Goal: Transaction & Acquisition: Purchase product/service

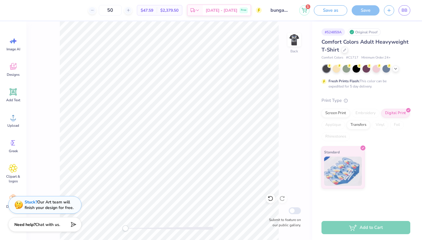
type input "2.67"
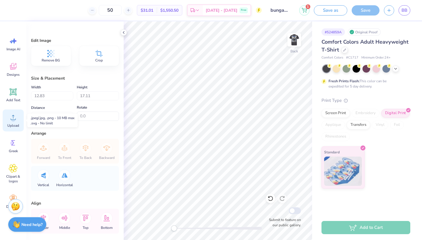
click at [13, 117] on icon at bounding box center [13, 117] width 9 height 9
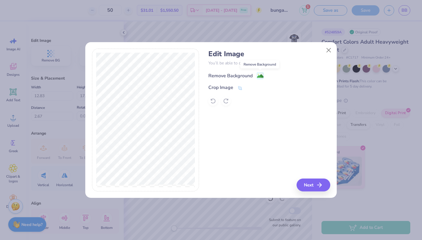
click at [258, 76] on image at bounding box center [260, 76] width 6 height 6
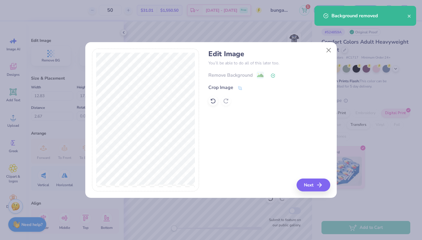
click at [218, 98] on div at bounding box center [269, 100] width 122 height 9
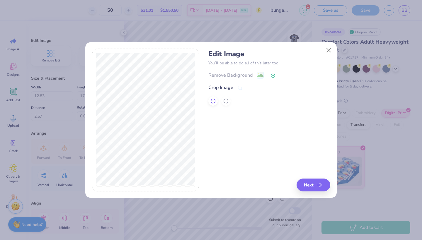
click at [213, 101] on icon at bounding box center [213, 101] width 6 height 6
click at [288, 121] on div "Edit Image You’ll be able to do all of this later too. Remove Background Crop I…" at bounding box center [269, 120] width 122 height 143
click at [319, 194] on div "Edit Image You’ll be able to do all of this later too. Remove Background Crop I…" at bounding box center [211, 124] width 252 height 150
click at [319, 184] on icon "button" at bounding box center [321, 185] width 7 height 7
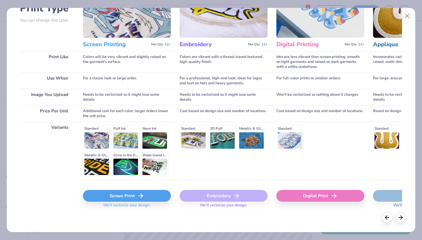
scroll to position [52, 0]
click at [125, 196] on div "Screen Print" at bounding box center [127, 197] width 88 height 12
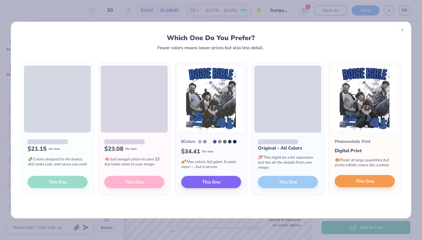
click at [358, 184] on span "This One" at bounding box center [365, 181] width 18 height 7
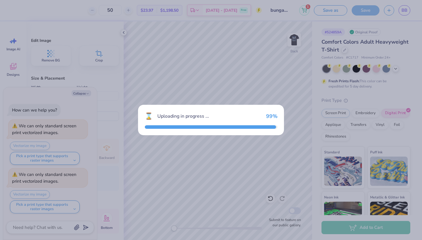
type textarea "x"
type input "13.50"
type input "18.00"
type input "3.50"
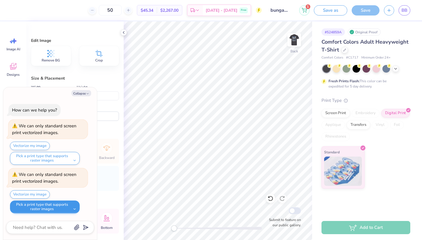
click at [67, 206] on button "Pick a print type that supports raster images" at bounding box center [45, 207] width 70 height 13
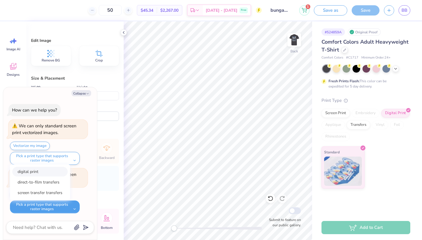
click at [34, 172] on button "digital print" at bounding box center [39, 172] width 55 height 10
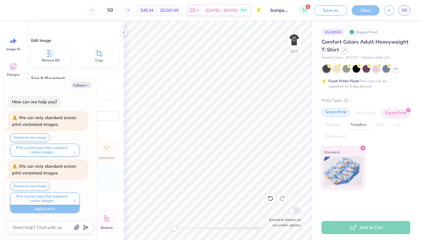
click at [342, 113] on div "Screen Print" at bounding box center [336, 112] width 28 height 9
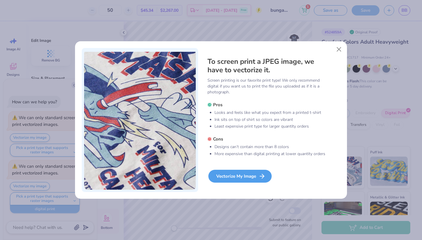
click at [247, 169] on div "To screen print a JPEG image, we have to vectorize it. Screen printing is our f…" at bounding box center [274, 120] width 133 height 145
click at [244, 178] on div "Vectorize My Image" at bounding box center [239, 176] width 63 height 13
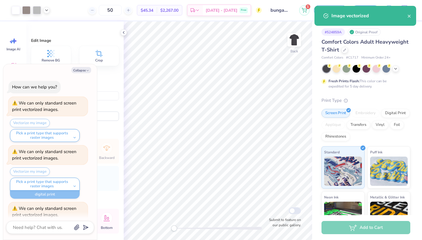
scroll to position [33, 0]
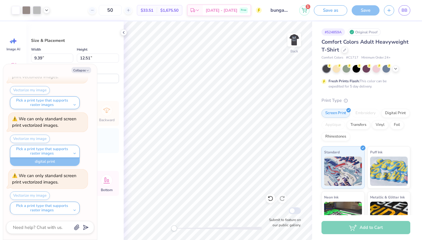
type textarea "x"
type input "11.31"
type input "15.08"
type input "3.68"
type textarea "x"
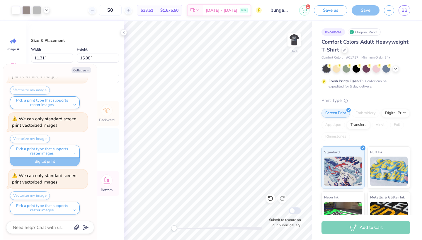
type input "12.17"
type input "16.22"
type input "2.33"
click at [124, 32] on icon at bounding box center [123, 32] width 5 height 5
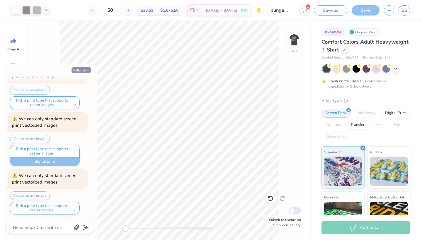
click at [80, 68] on button "Collapse" at bounding box center [82, 70] width 20 height 6
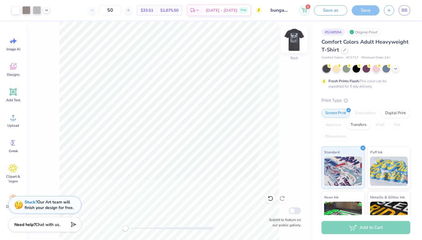
click at [291, 42] on div at bounding box center [294, 39] width 27 height 27
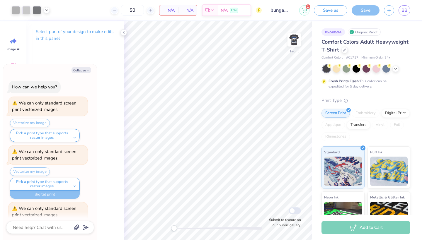
scroll to position [90, 0]
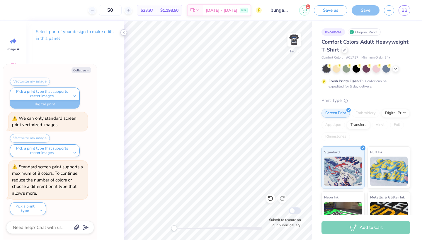
click at [124, 32] on icon at bounding box center [123, 32] width 5 height 5
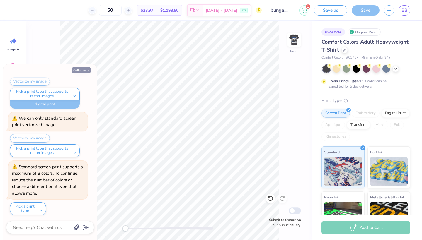
click at [77, 72] on button "Collapse" at bounding box center [82, 70] width 20 height 6
type textarea "x"
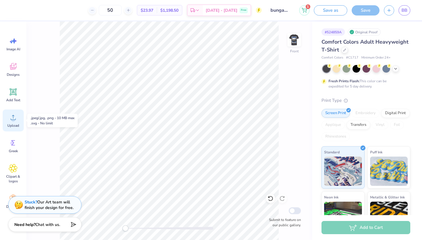
click at [14, 122] on div "Upload" at bounding box center [13, 121] width 21 height 22
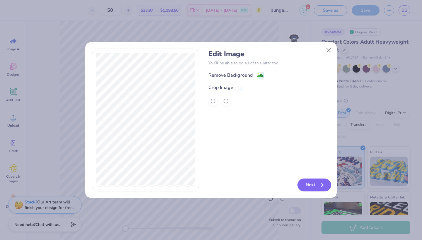
click at [311, 188] on button "Next" at bounding box center [315, 185] width 34 height 13
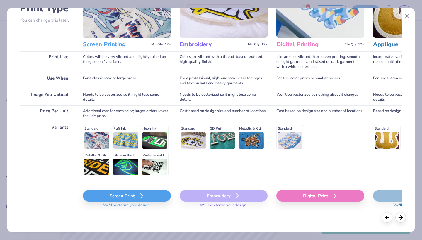
scroll to position [52, 0]
click at [132, 194] on div "Screen Print" at bounding box center [127, 197] width 88 height 12
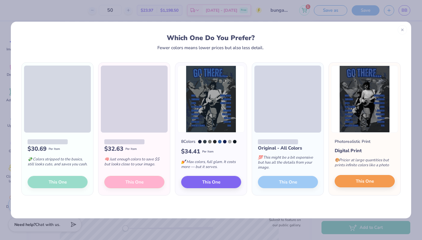
click at [362, 181] on span "This One" at bounding box center [365, 181] width 18 height 7
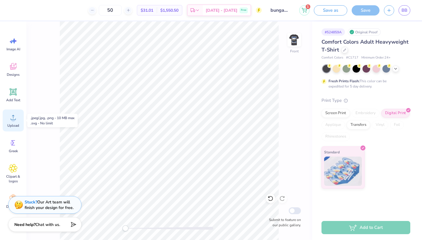
click at [12, 119] on circle at bounding box center [13, 120] width 4 height 4
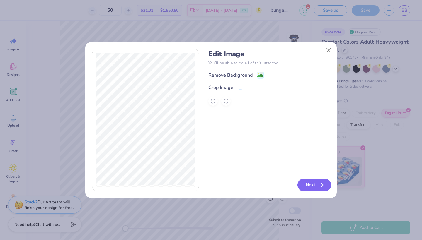
click at [310, 186] on button "Next" at bounding box center [315, 185] width 34 height 13
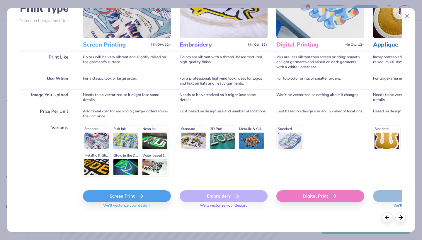
click at [136, 200] on div "Screen Print" at bounding box center [127, 197] width 88 height 12
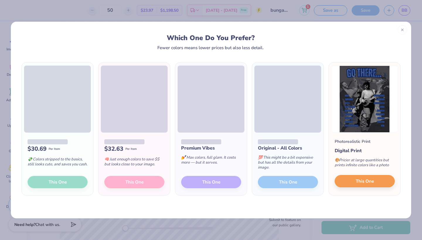
click at [377, 184] on button "This One" at bounding box center [365, 181] width 60 height 12
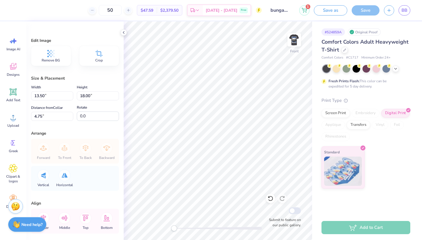
click at [317, 137] on div "# 524859A Original Proof Comfort Colors Adult Heavyweight T-Shirt Comfort Color…" at bounding box center [367, 104] width 110 height 167
type input "3.00"
click at [294, 39] on img at bounding box center [294, 39] width 23 height 23
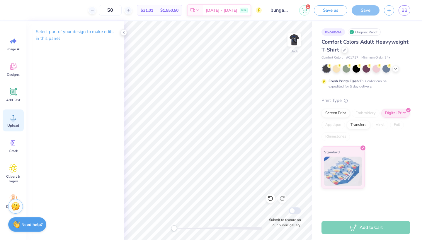
click at [15, 118] on icon at bounding box center [13, 117] width 9 height 9
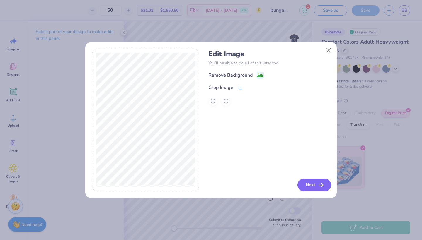
click at [313, 184] on button "Next" at bounding box center [315, 185] width 34 height 13
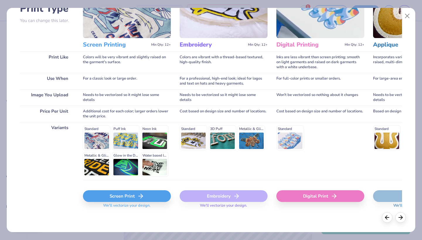
click at [125, 196] on div "Screen Print" at bounding box center [127, 197] width 88 height 12
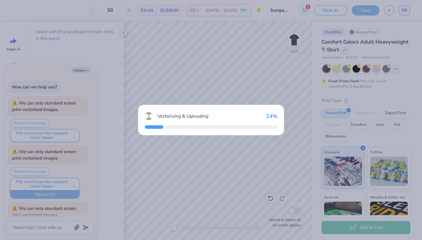
scroll to position [139, 0]
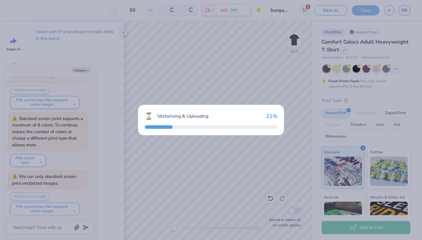
type textarea "x"
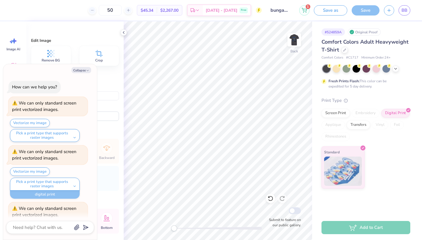
click at [123, 33] on polyline at bounding box center [123, 32] width 1 height 2
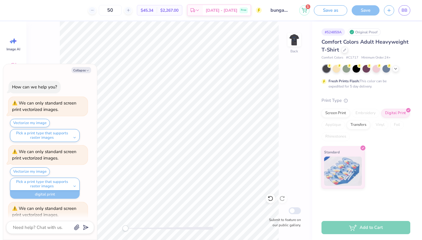
scroll to position [139, 0]
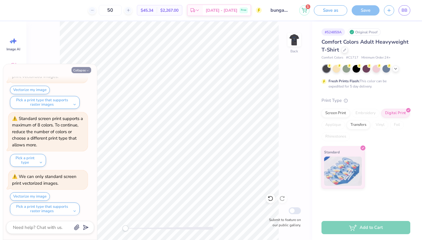
click at [83, 69] on button "Collapse" at bounding box center [82, 70] width 20 height 6
type textarea "x"
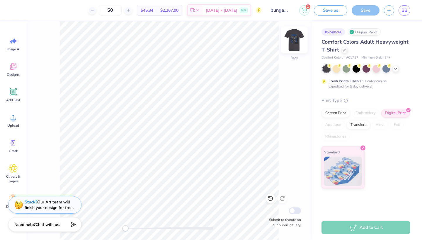
click at [294, 40] on img at bounding box center [294, 39] width 23 height 23
click at [296, 38] on img at bounding box center [294, 39] width 23 height 23
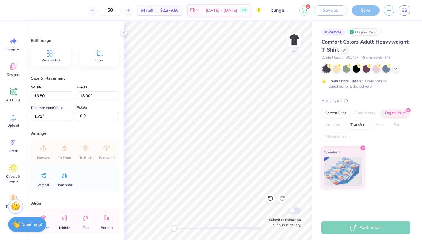
type input "1.71"
click at [121, 32] on icon at bounding box center [123, 32] width 5 height 5
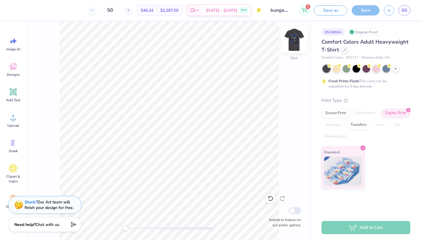
click at [297, 42] on img at bounding box center [294, 39] width 23 height 23
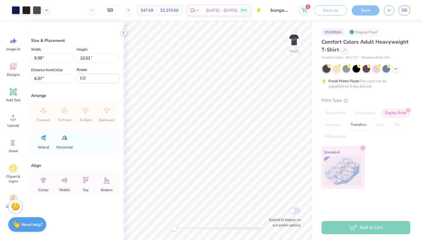
click at [122, 33] on icon at bounding box center [123, 32] width 5 height 5
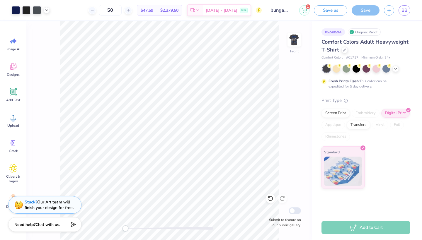
type input "11.47"
type input "15.28"
type input "3.59"
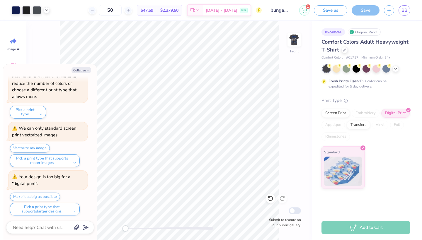
scroll to position [187, 0]
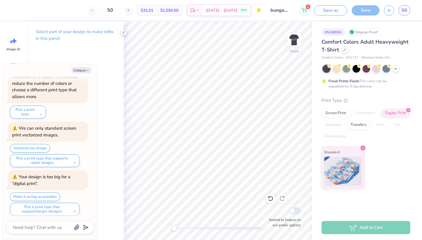
drag, startPoint x: 76, startPoint y: 71, endPoint x: 124, endPoint y: 31, distance: 62.6
click at [76, 71] on button "Collapse" at bounding box center [82, 70] width 20 height 6
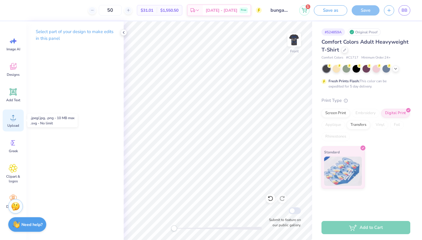
click at [9, 122] on div "Upload" at bounding box center [13, 121] width 21 height 22
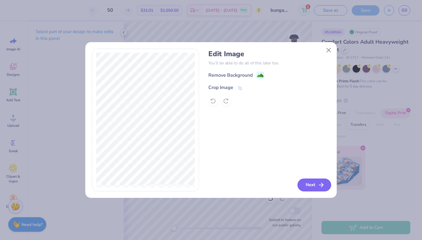
click at [317, 186] on button "Next" at bounding box center [315, 185] width 34 height 13
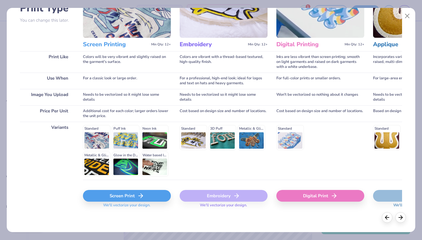
click at [123, 198] on div "Screen Print" at bounding box center [127, 196] width 88 height 12
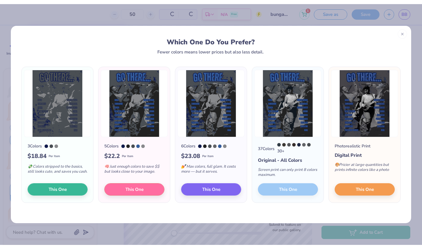
scroll to position [235, 0]
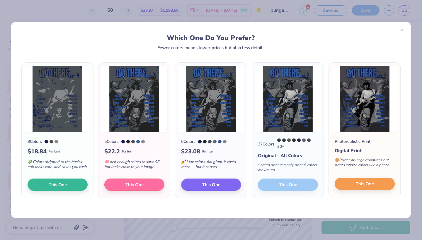
click at [357, 184] on span "This One" at bounding box center [365, 184] width 18 height 7
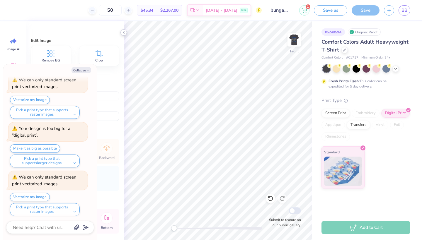
click at [124, 33] on icon at bounding box center [123, 32] width 5 height 5
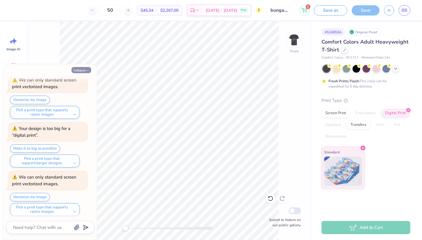
click at [80, 69] on button "Collapse" at bounding box center [82, 70] width 20 height 6
type textarea "x"
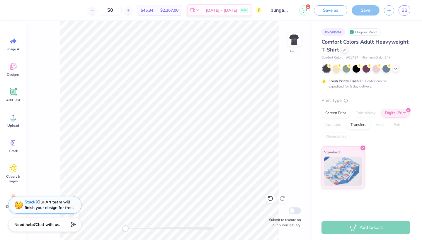
click at [369, 9] on div "Save" at bounding box center [366, 10] width 28 height 10
click at [335, 11] on button "Save as" at bounding box center [330, 9] width 33 height 10
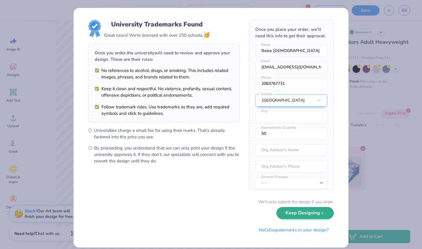
click at [302, 217] on button "Keep Designing" at bounding box center [304, 213] width 57 height 12
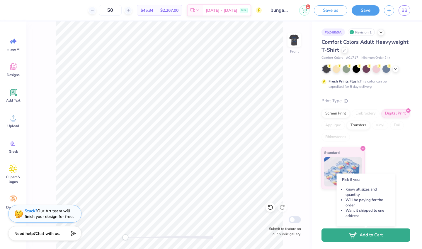
click at [349, 239] on button "Add to Cart" at bounding box center [366, 234] width 89 height 13
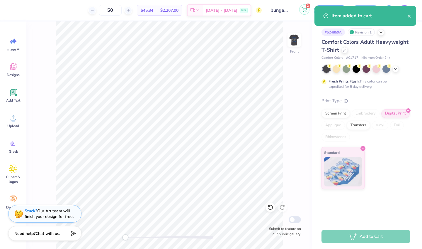
click at [303, 12] on button "2" at bounding box center [304, 9] width 10 height 10
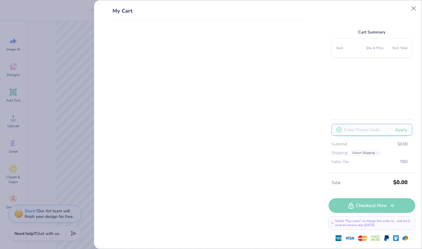
click at [365, 133] on input "text" at bounding box center [372, 130] width 81 height 12
type input "FRESHPRINTS"
drag, startPoint x: 379, startPoint y: 128, endPoint x: 333, endPoint y: 130, distance: 46.0
click at [333, 130] on input "FRESHPRINTS" at bounding box center [372, 130] width 81 height 12
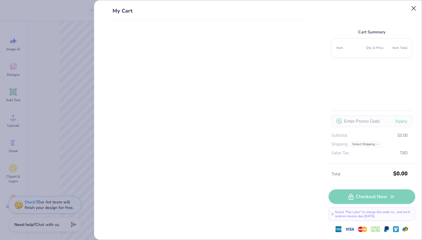
click at [413, 7] on button "Close" at bounding box center [413, 8] width 11 height 11
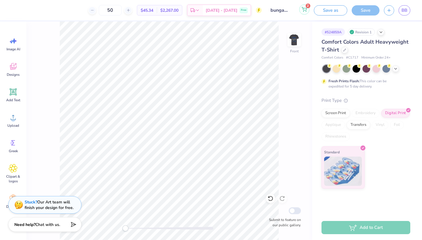
click at [302, 10] on icon at bounding box center [304, 9] width 5 height 5
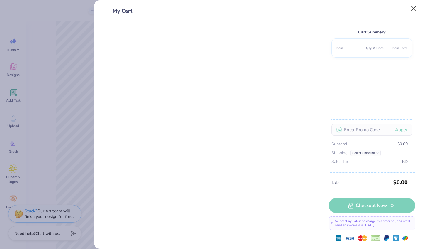
click at [414, 8] on button "Close" at bounding box center [413, 8] width 11 height 11
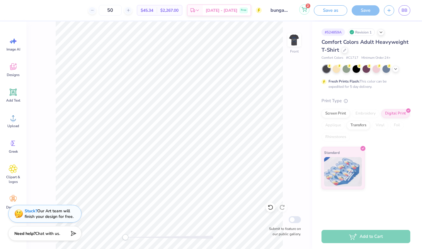
click at [304, 12] on button "2" at bounding box center [304, 9] width 10 height 10
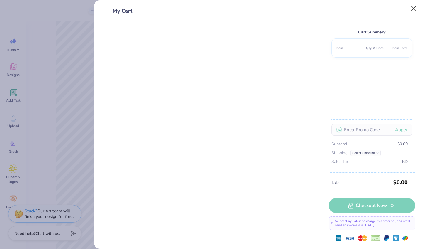
click at [415, 8] on button "Close" at bounding box center [413, 8] width 11 height 11
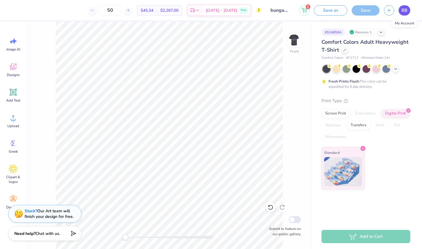
click at [408, 12] on link "BB" at bounding box center [405, 10] width 12 height 10
click at [292, 42] on img at bounding box center [294, 39] width 23 height 23
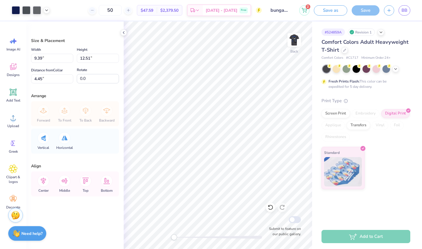
type input "11.36"
type input "15.15"
type input "1.82"
type input "13.10"
type input "17.46"
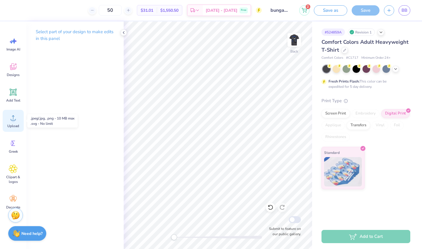
click at [13, 119] on circle at bounding box center [13, 120] width 4 height 4
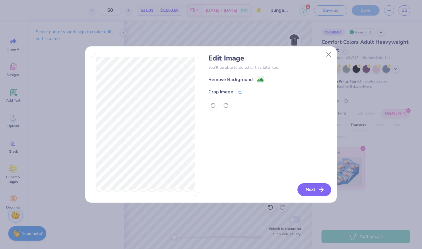
click at [307, 187] on button "Next" at bounding box center [315, 189] width 34 height 13
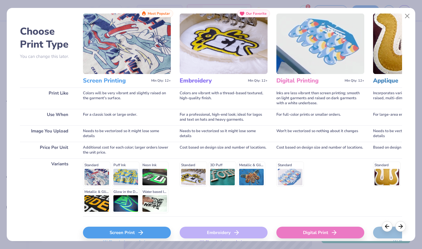
scroll to position [22, 0]
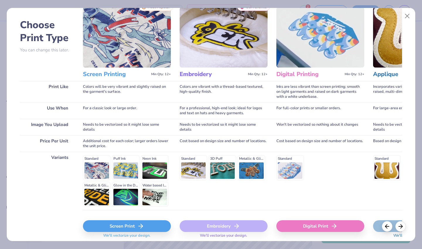
click at [319, 226] on div "Digital Print" at bounding box center [320, 226] width 88 height 12
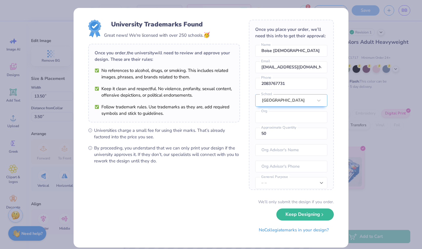
click at [220, 105] on body "50 $47.59 Per Item $2,379.50 Total Est. Delivery [DATE] - [DATE] Free Design Ti…" at bounding box center [211, 124] width 422 height 249
click at [291, 217] on button "Keep Designing" at bounding box center [304, 213] width 57 height 12
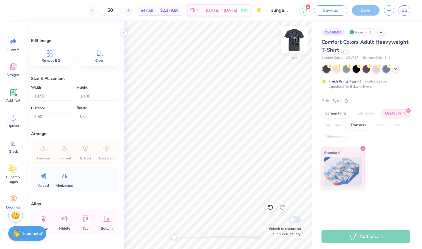
click at [291, 41] on img at bounding box center [294, 39] width 23 height 23
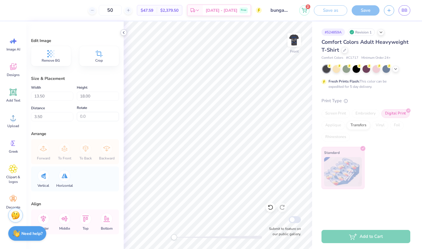
click at [122, 32] on icon at bounding box center [123, 32] width 5 height 5
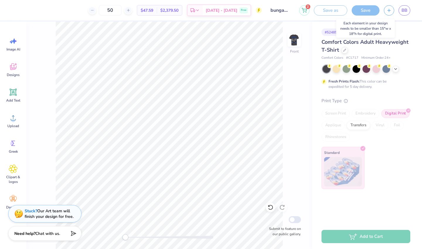
click at [372, 13] on div "Save" at bounding box center [366, 10] width 28 height 10
click at [33, 232] on strong "Need help?" at bounding box center [24, 233] width 21 height 6
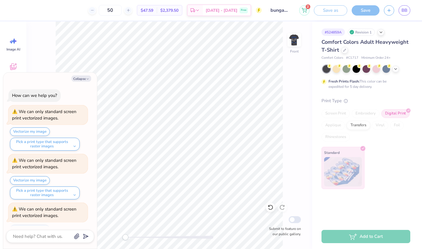
scroll to position [227, 0]
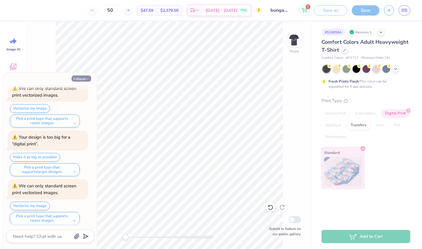
click at [82, 78] on button "Collapse" at bounding box center [82, 78] width 20 height 6
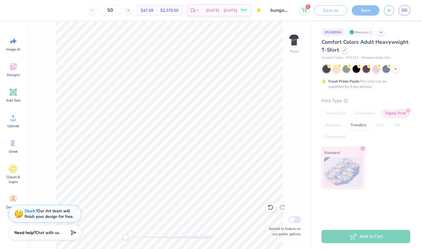
click at [44, 231] on span "Chat with us." at bounding box center [47, 233] width 25 height 6
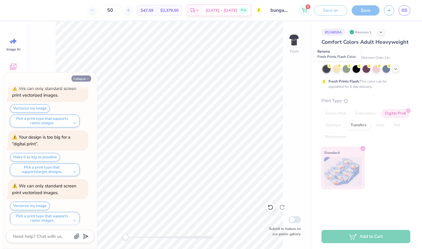
click at [81, 80] on button "Collapse" at bounding box center [82, 78] width 20 height 6
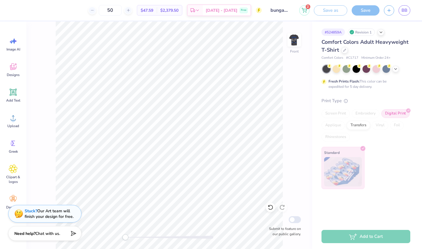
type textarea "x"
click at [294, 41] on img at bounding box center [294, 39] width 23 height 23
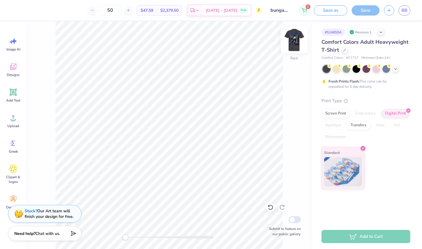
click at [293, 41] on img at bounding box center [294, 39] width 23 height 23
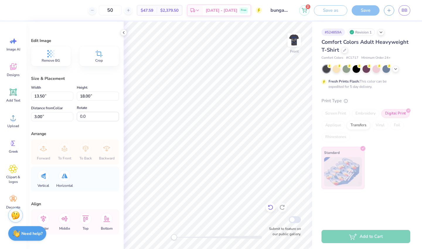
type input "3.00"
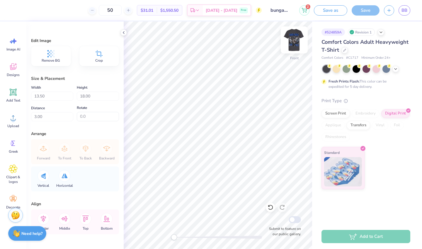
click at [291, 40] on img at bounding box center [294, 39] width 23 height 23
